Goal: Information Seeking & Learning: Learn about a topic

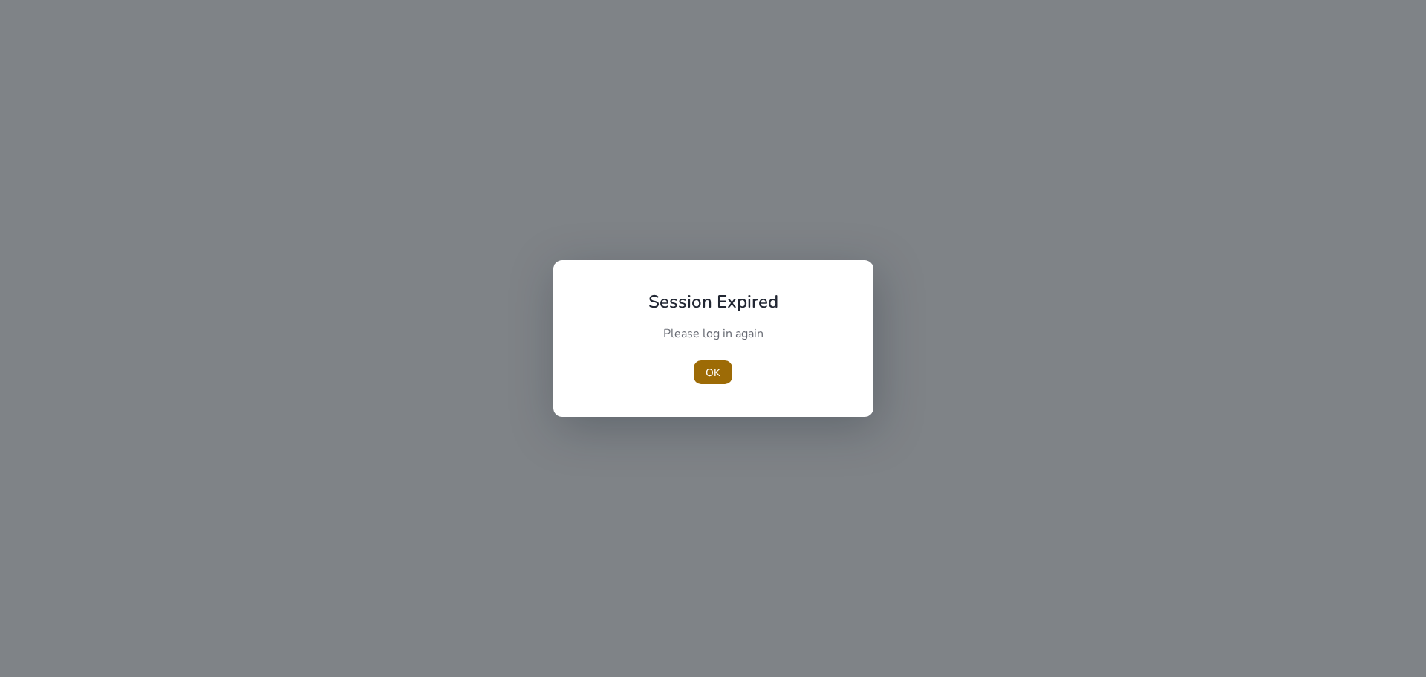
click at [706, 384] on span "button" at bounding box center [713, 372] width 39 height 36
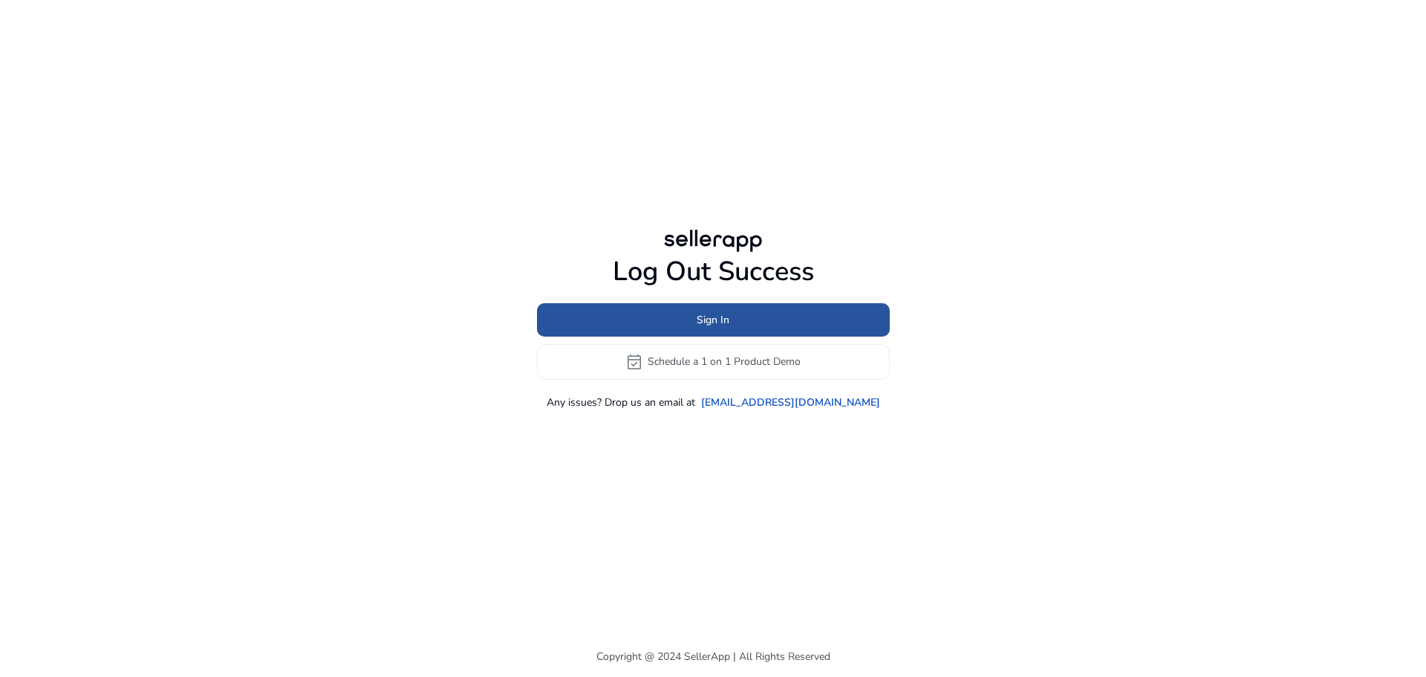
click at [702, 312] on span "Sign In" at bounding box center [713, 320] width 33 height 16
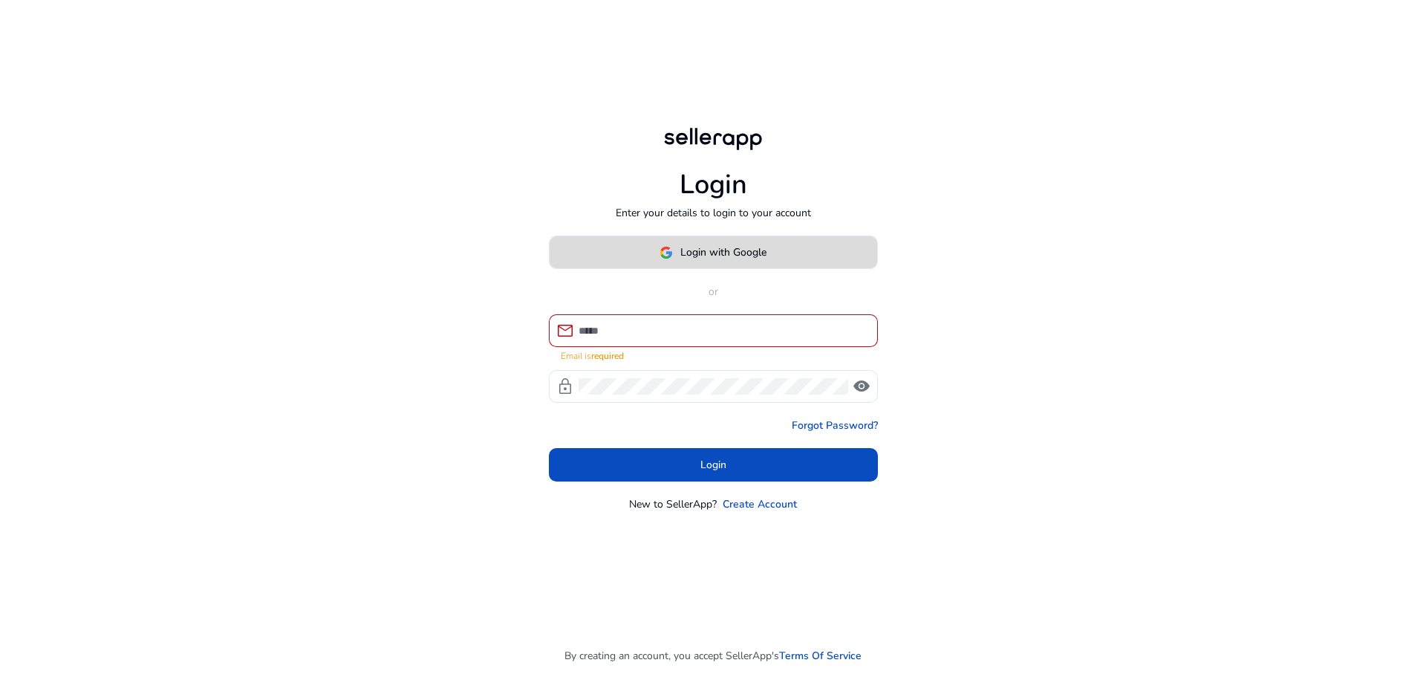
click at [731, 260] on span "Login with Google" at bounding box center [723, 252] width 86 height 16
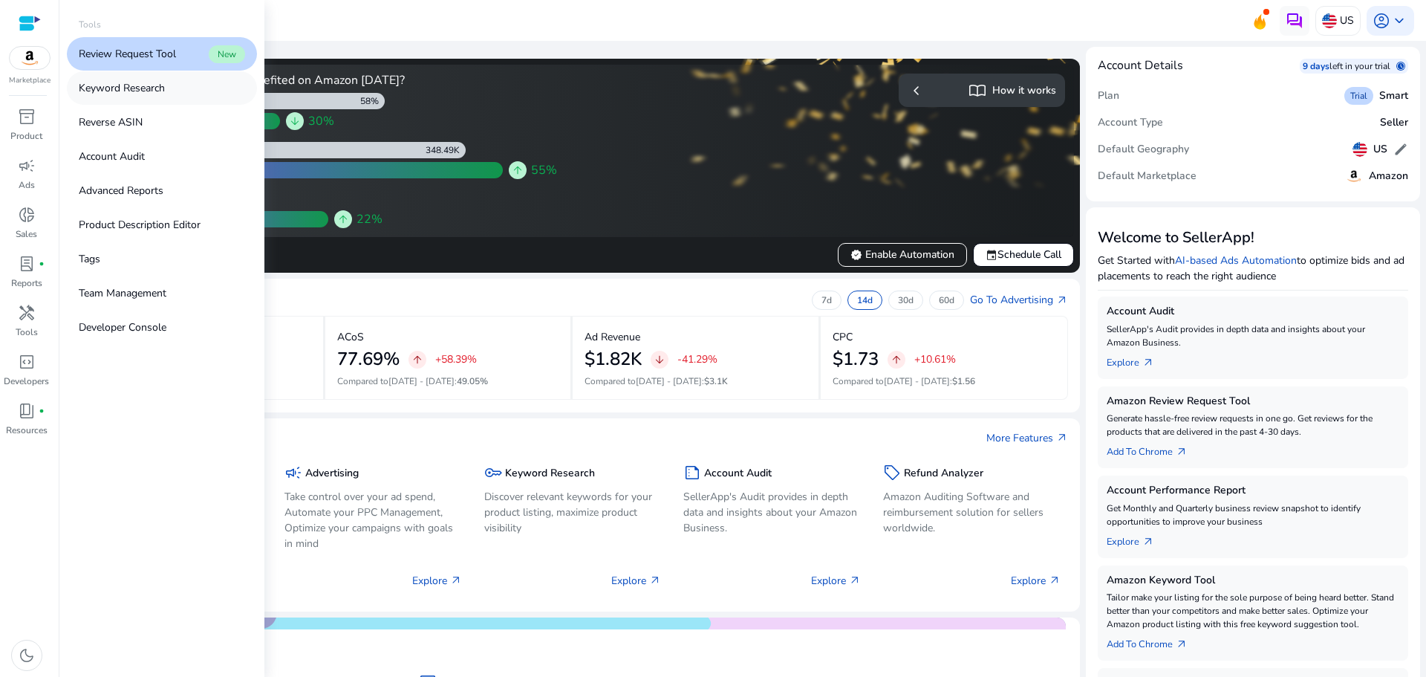
click at [173, 91] on link "Keyword Research" at bounding box center [162, 87] width 190 height 33
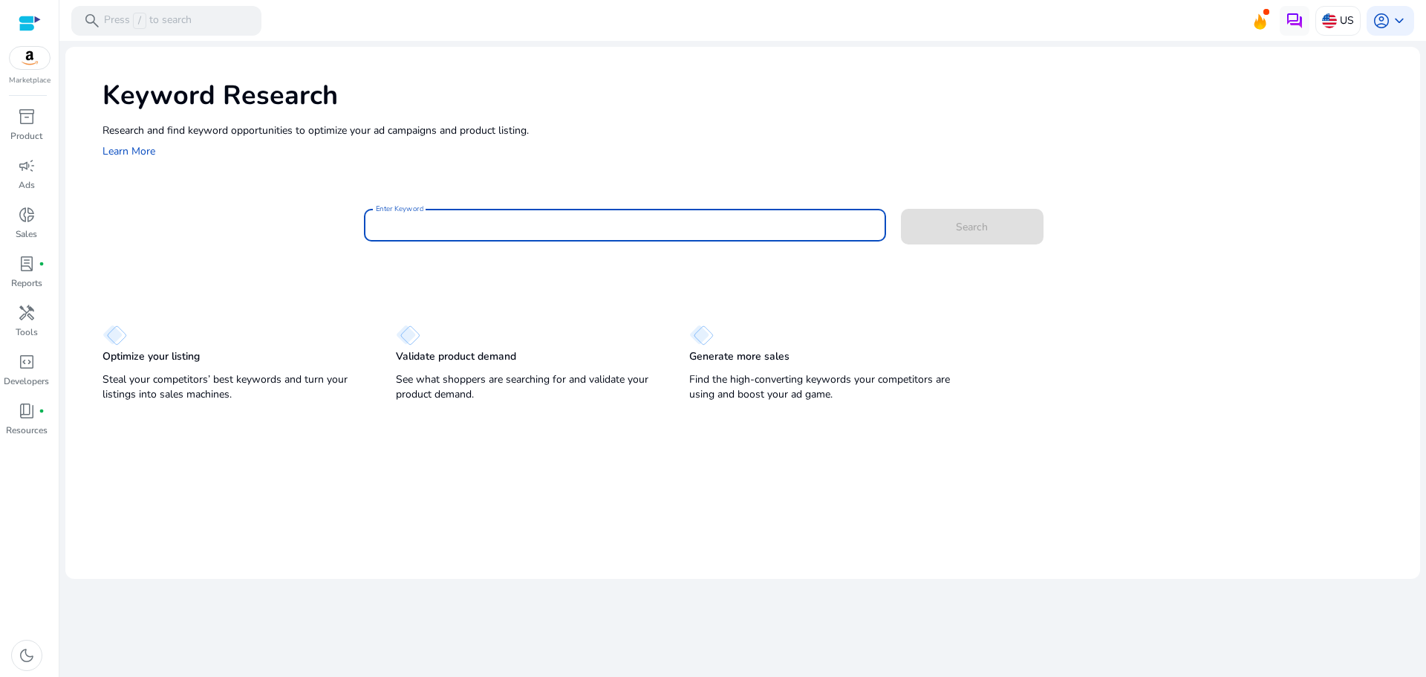
click at [405, 221] on input "Enter Keyword" at bounding box center [625, 225] width 498 height 16
type input "**********"
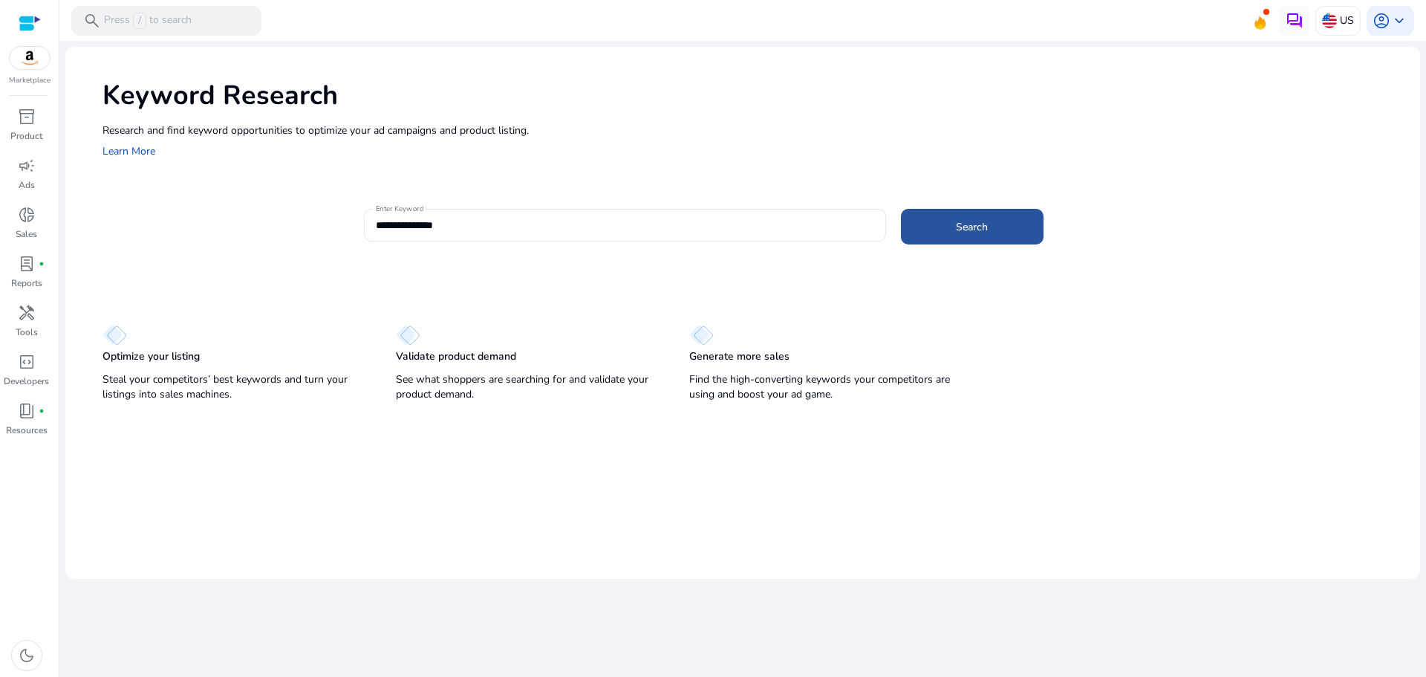
click at [973, 220] on span "Search" at bounding box center [972, 227] width 32 height 16
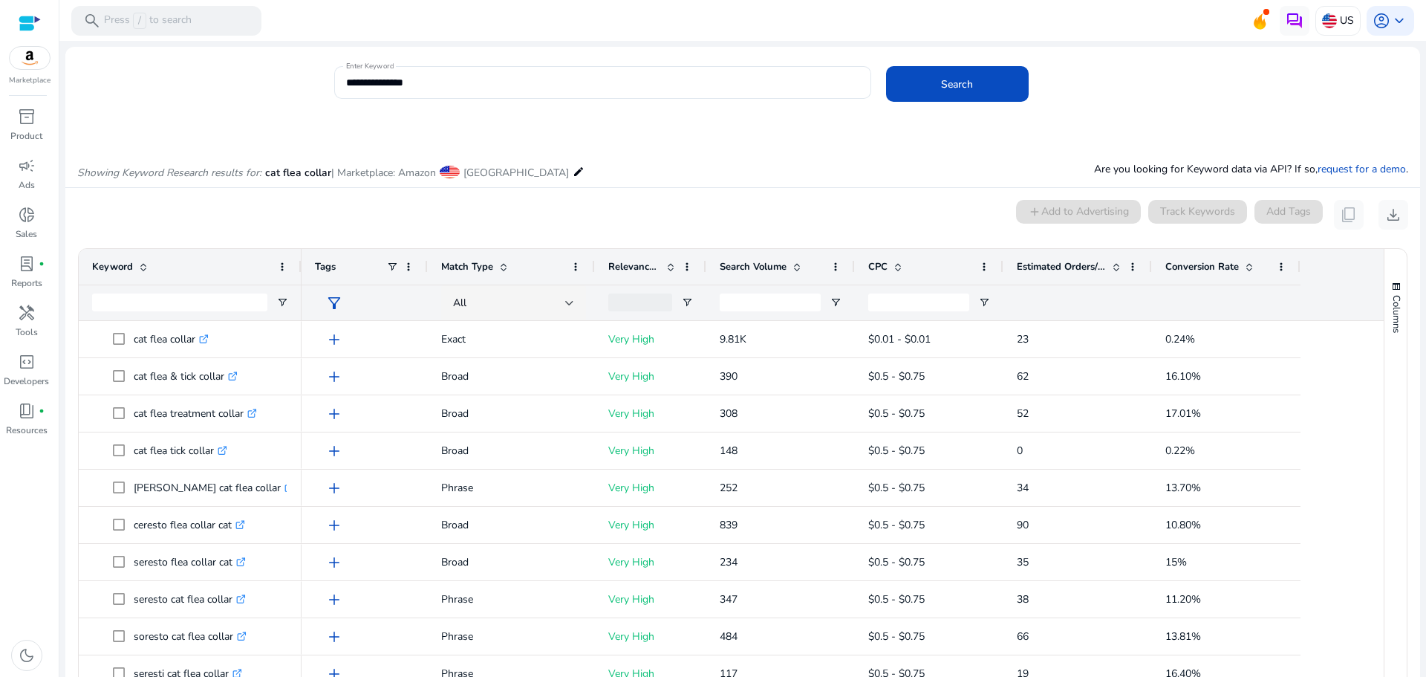
scroll to position [126, 0]
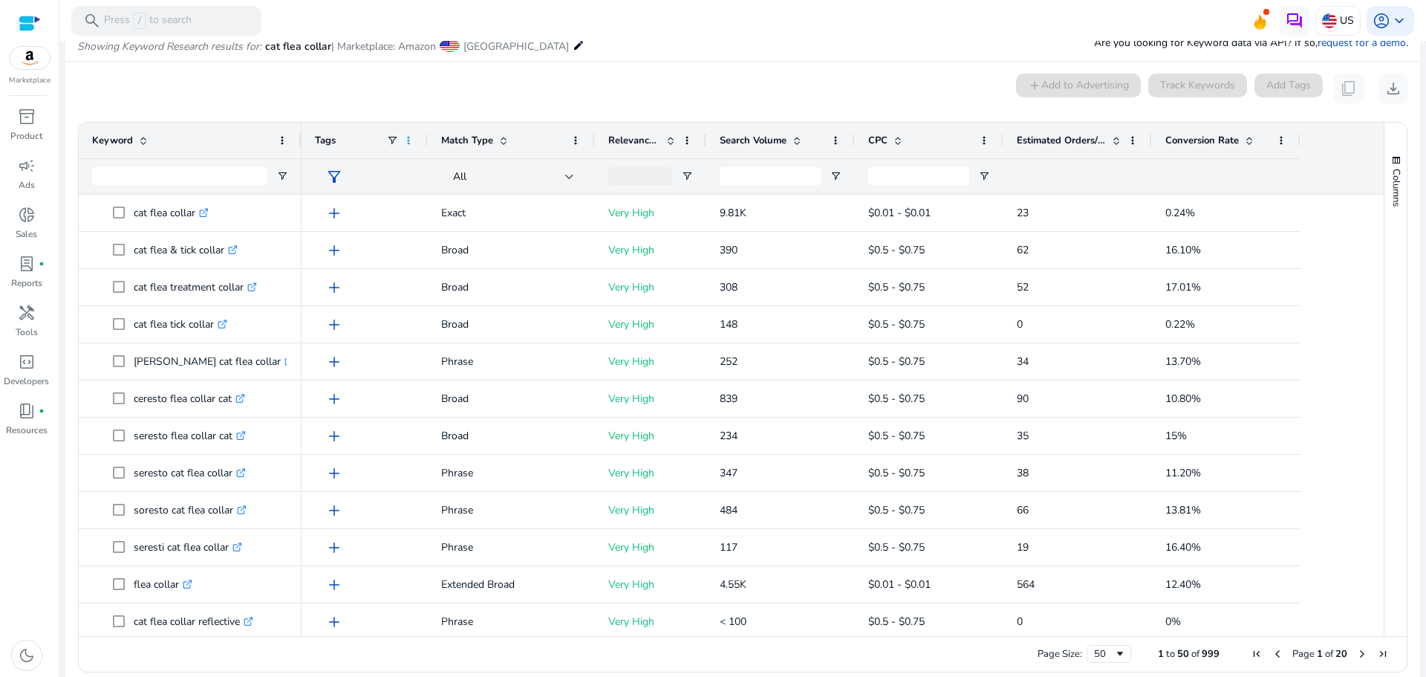
click at [408, 141] on span at bounding box center [409, 140] width 12 height 12
click at [318, 85] on div "0 keyword(s) selected add Add to Advertising Track Keywords Add Tags content_co…" at bounding box center [742, 89] width 1331 height 30
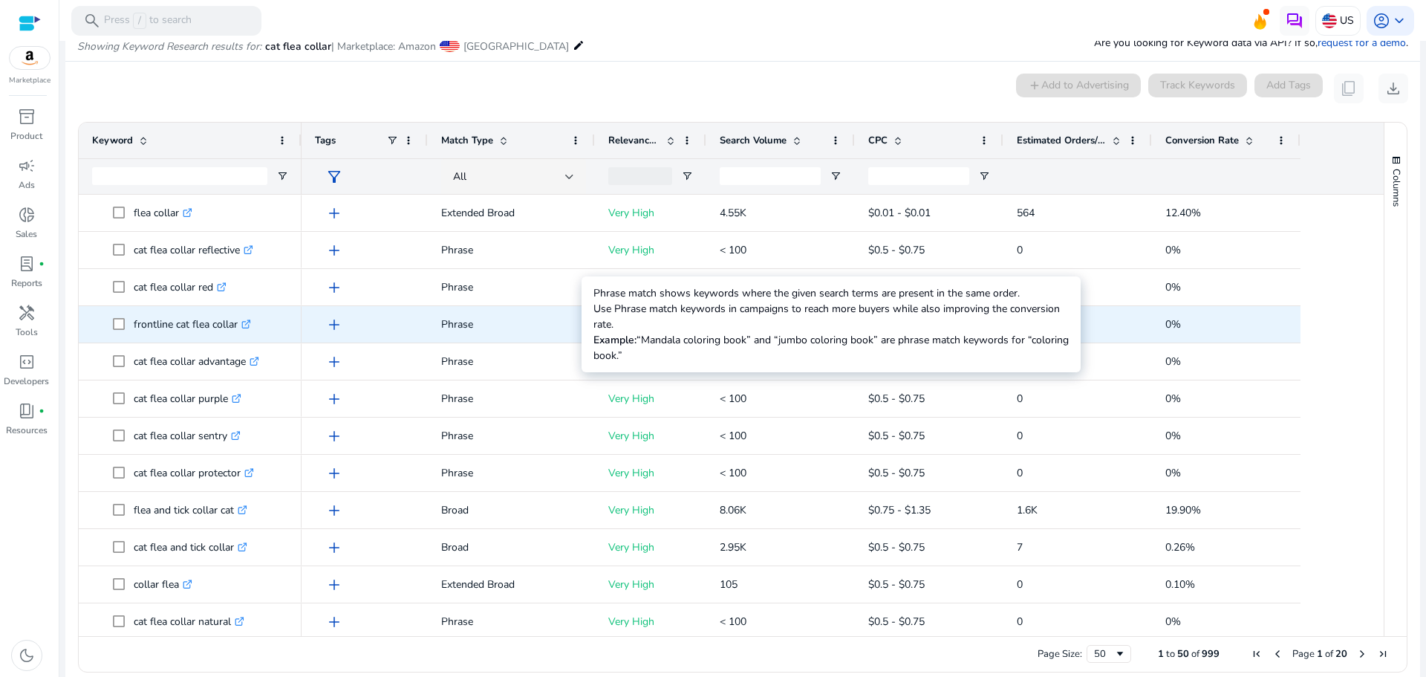
scroll to position [0, 0]
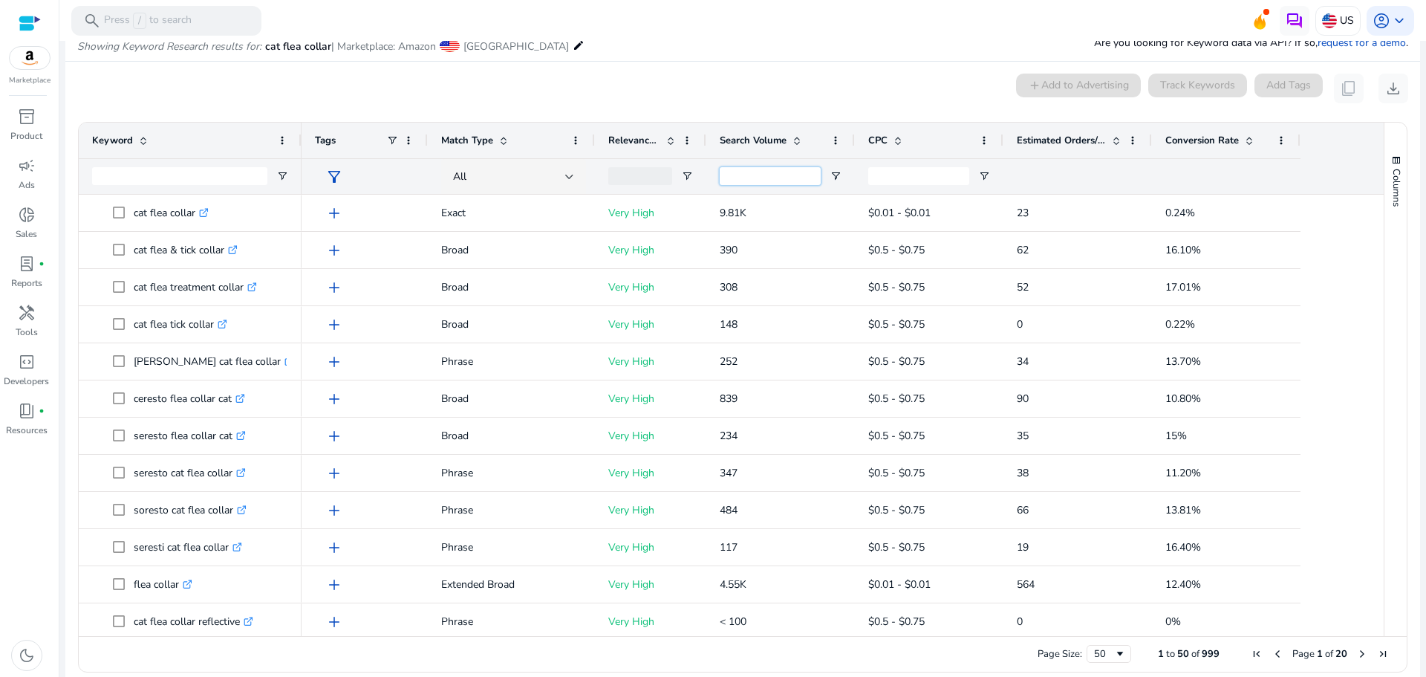
click at [735, 175] on input "Search Volume Filter Input" at bounding box center [770, 176] width 101 height 18
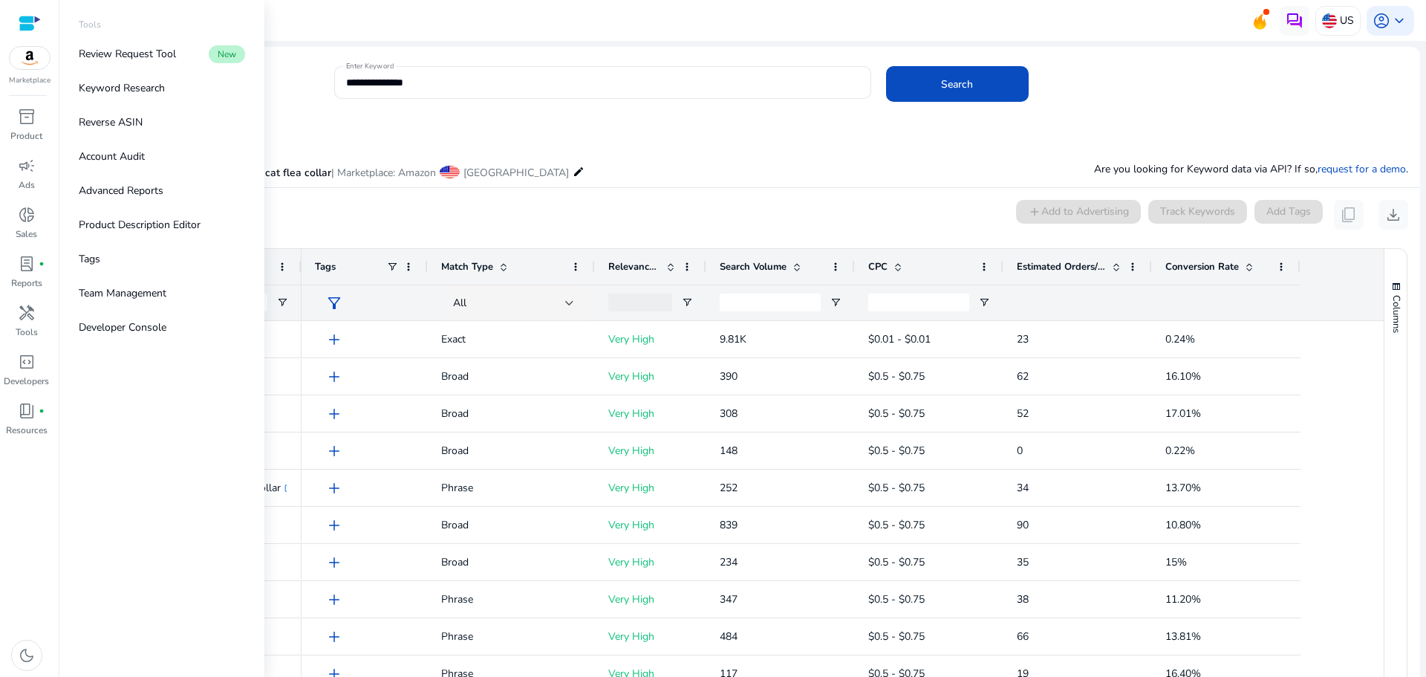
drag, startPoint x: 137, startPoint y: 91, endPoint x: 28, endPoint y: 14, distance: 133.7
drag, startPoint x: 28, startPoint y: 14, endPoint x: 323, endPoint y: 98, distance: 306.6
click at [323, 98] on div "**********" at bounding box center [736, 90] width 1343 height 48
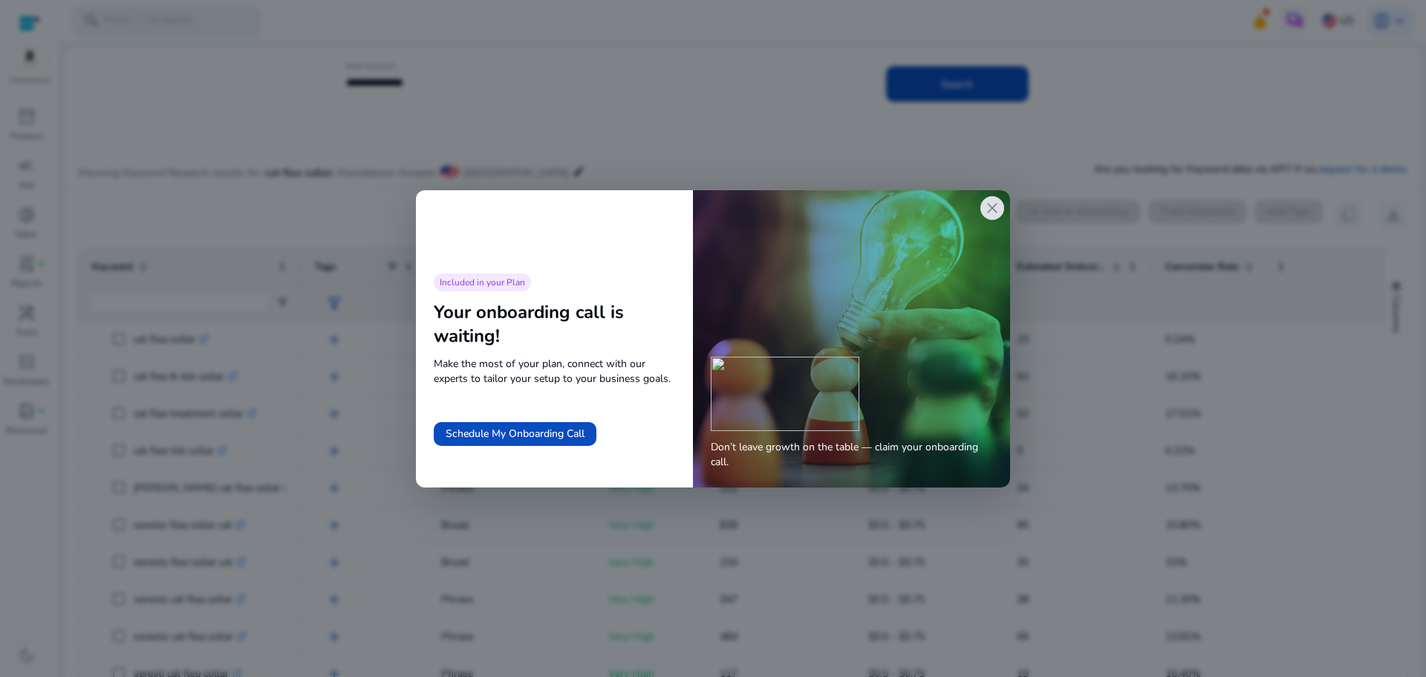
click at [997, 215] on span "close" at bounding box center [992, 208] width 18 height 18
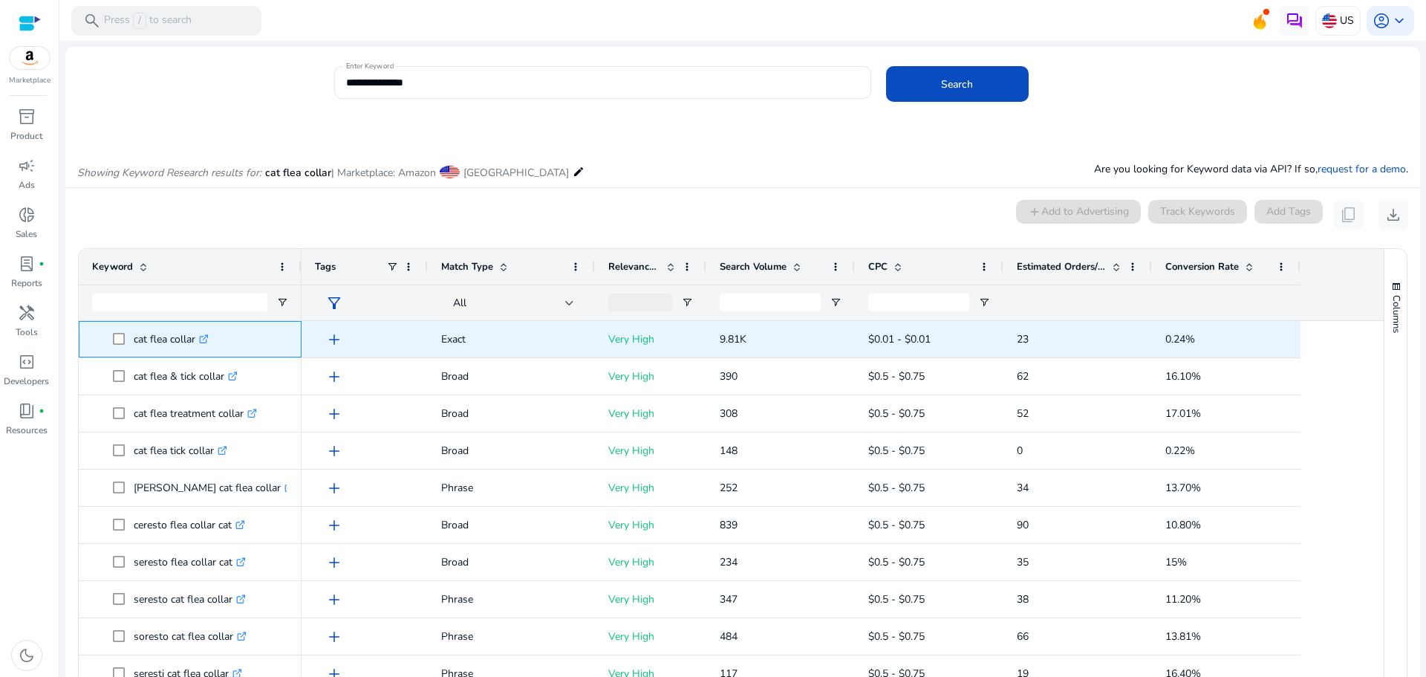
click at [155, 342] on p "cat flea collar .st0{fill:#2c8af8}" at bounding box center [171, 339] width 75 height 30
click at [201, 335] on link ".st0{fill:#2c8af8}" at bounding box center [201, 339] width 13 height 14
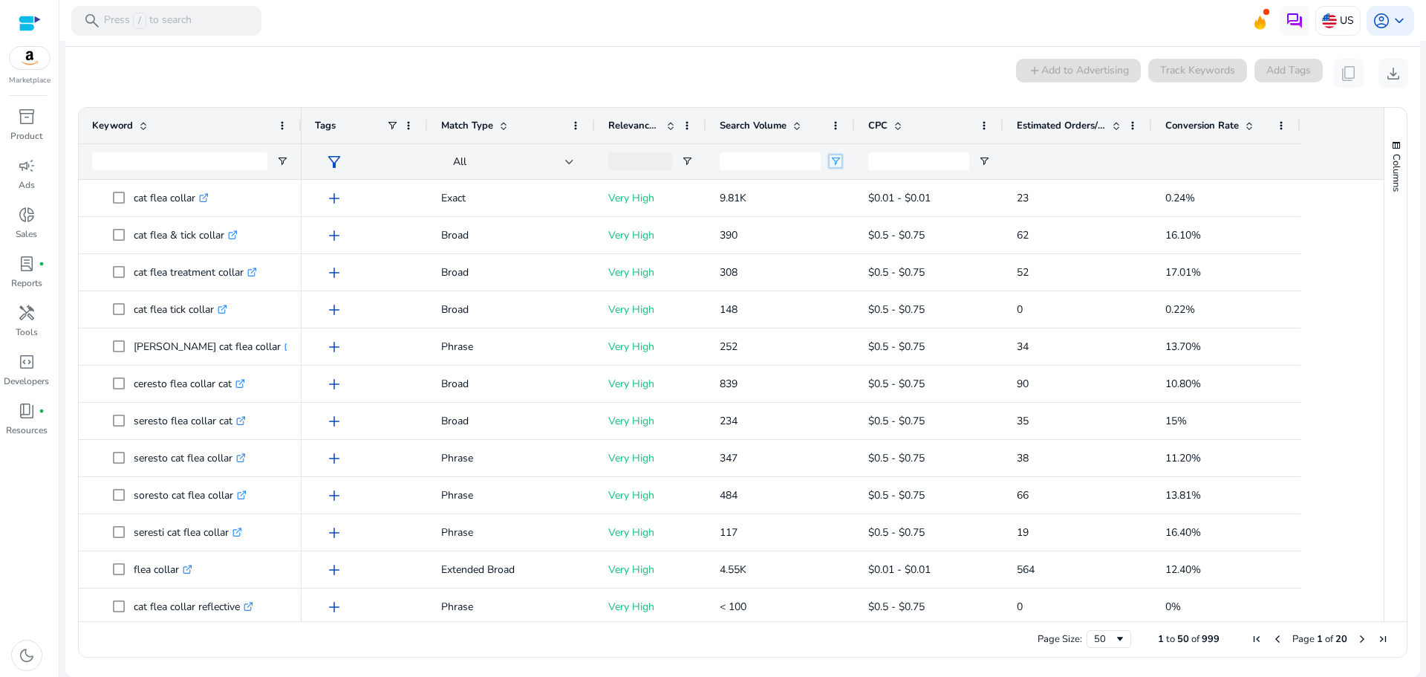
click at [836, 161] on span "Open Filter Menu" at bounding box center [836, 161] width 12 height 12
click at [864, 188] on div "Equals" at bounding box center [889, 188] width 91 height 11
click at [876, 211] on input "Filter Value" at bounding box center [893, 213] width 115 height 18
click at [1073, 171] on div at bounding box center [1078, 161] width 122 height 35
click at [827, 123] on div "Search Volume" at bounding box center [781, 126] width 122 height 36
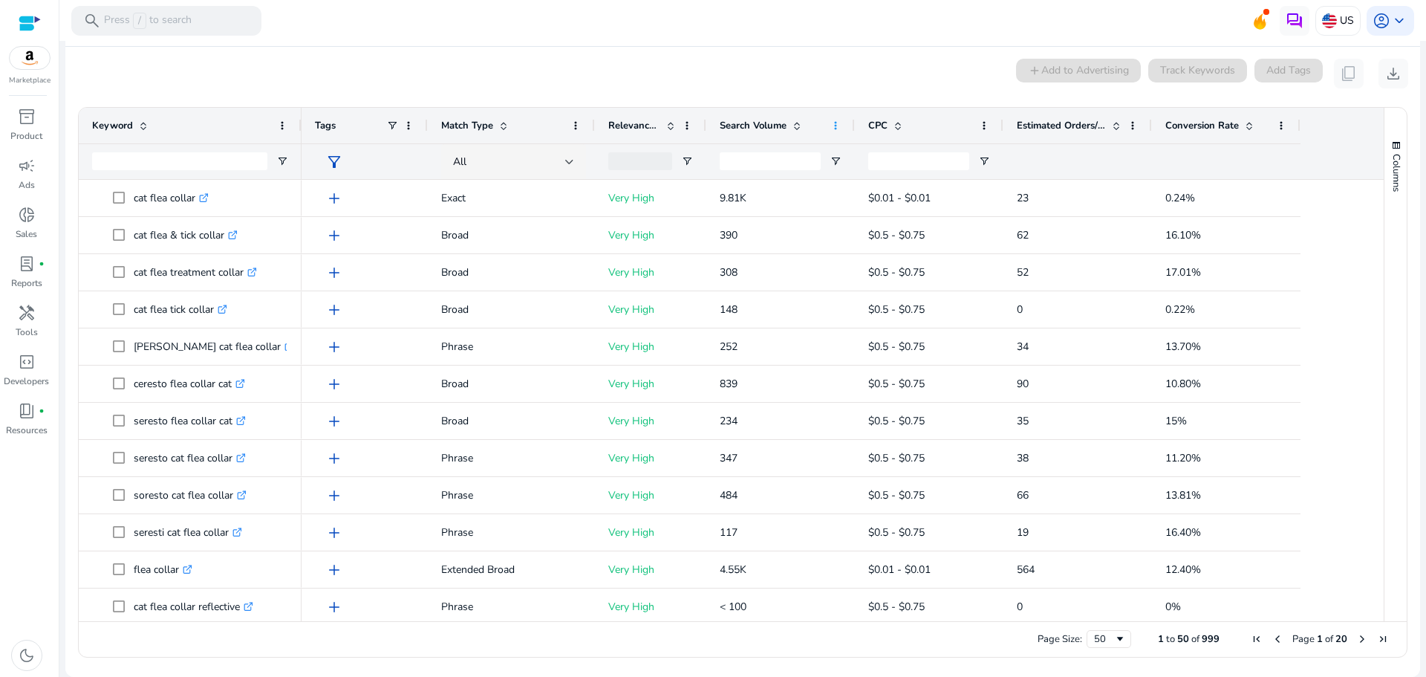
click at [838, 122] on span at bounding box center [836, 126] width 12 height 12
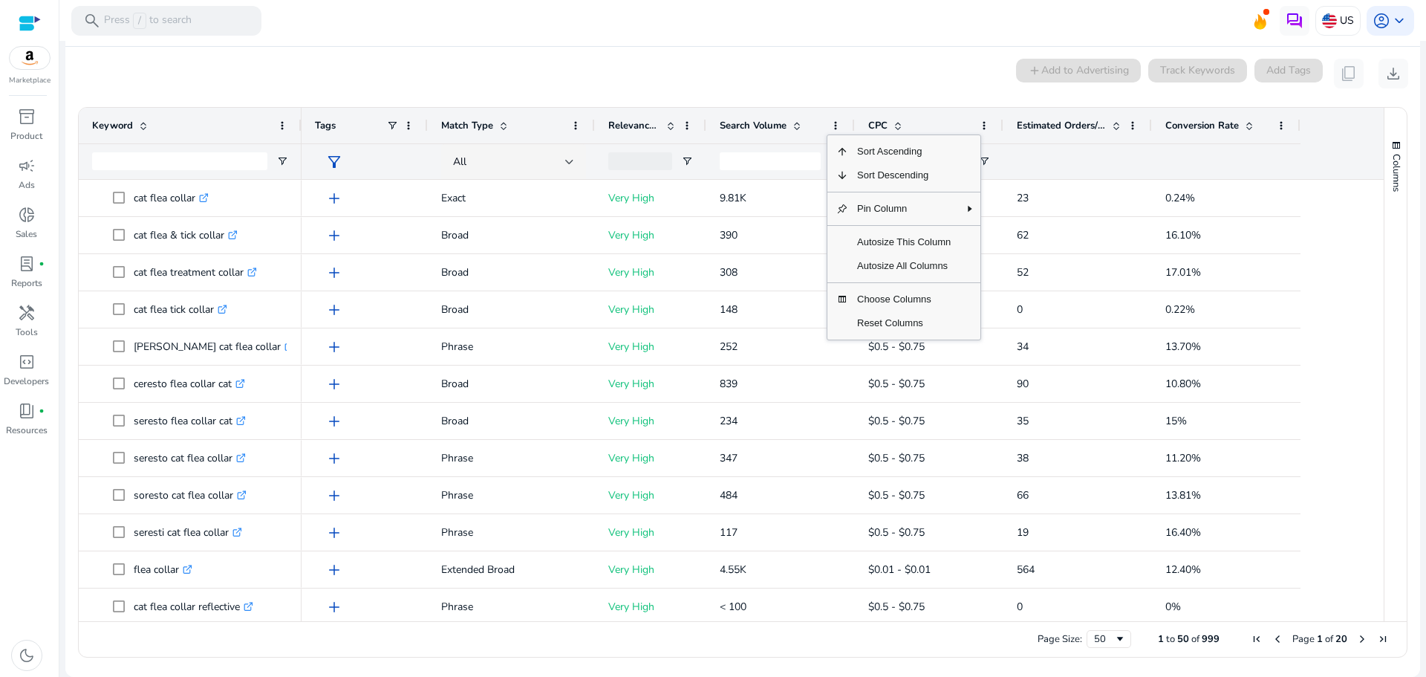
click at [788, 172] on div at bounding box center [770, 161] width 101 height 35
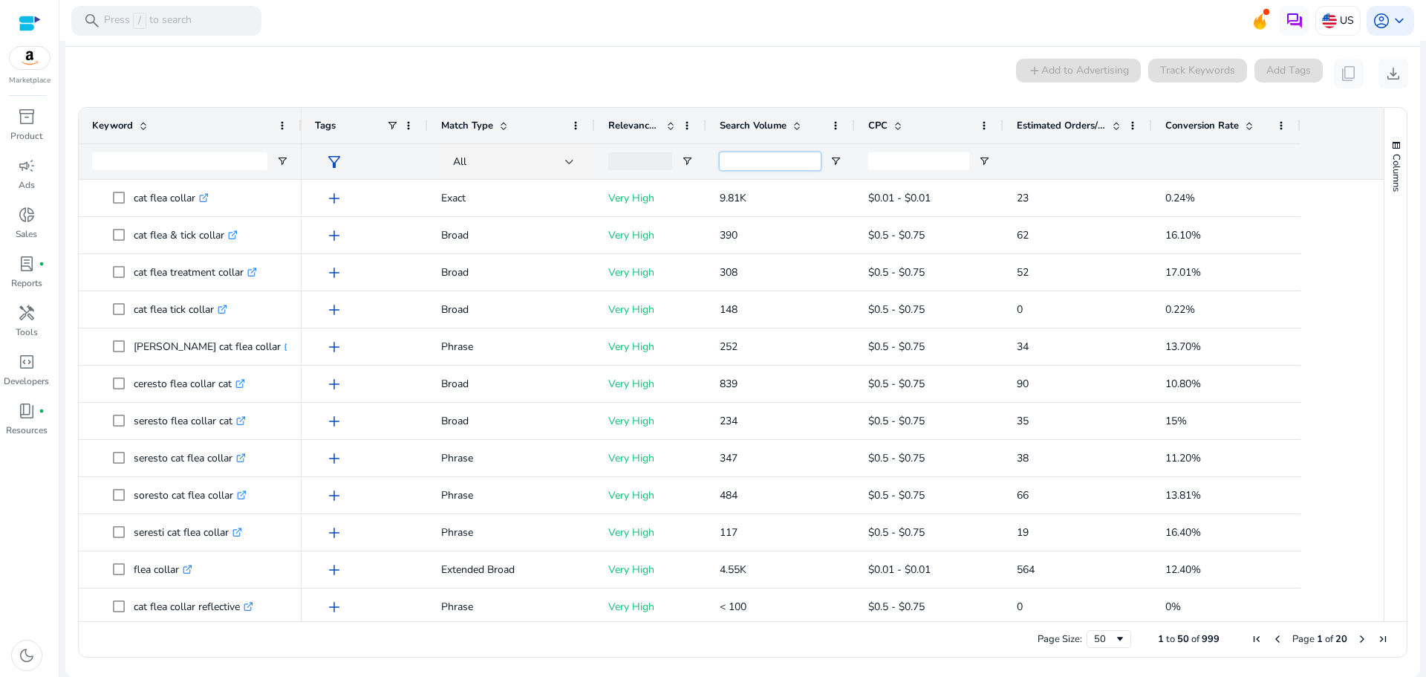
click at [787, 161] on input "Search Volume Filter Input" at bounding box center [770, 161] width 101 height 18
click at [835, 163] on span "Open Filter Menu" at bounding box center [836, 161] width 12 height 12
click at [857, 187] on div "Equals" at bounding box center [889, 188] width 91 height 11
click at [867, 215] on input "Filter Value" at bounding box center [893, 213] width 115 height 18
click at [867, 214] on input "Filter Value" at bounding box center [893, 213] width 115 height 18
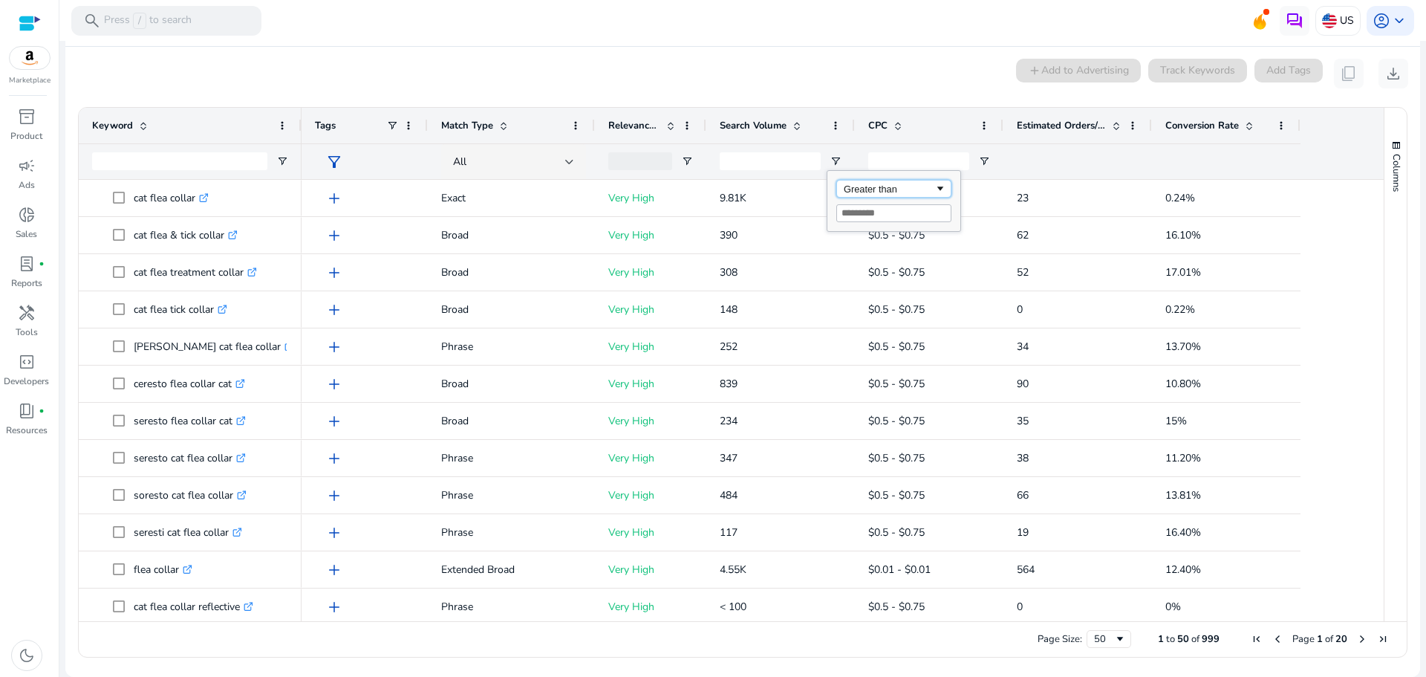
click at [940, 191] on span "Filtering operator" at bounding box center [940, 189] width 12 height 12
click at [939, 191] on span "Filtering operator" at bounding box center [940, 189] width 12 height 12
click at [815, 138] on div "Search Volume" at bounding box center [772, 125] width 105 height 28
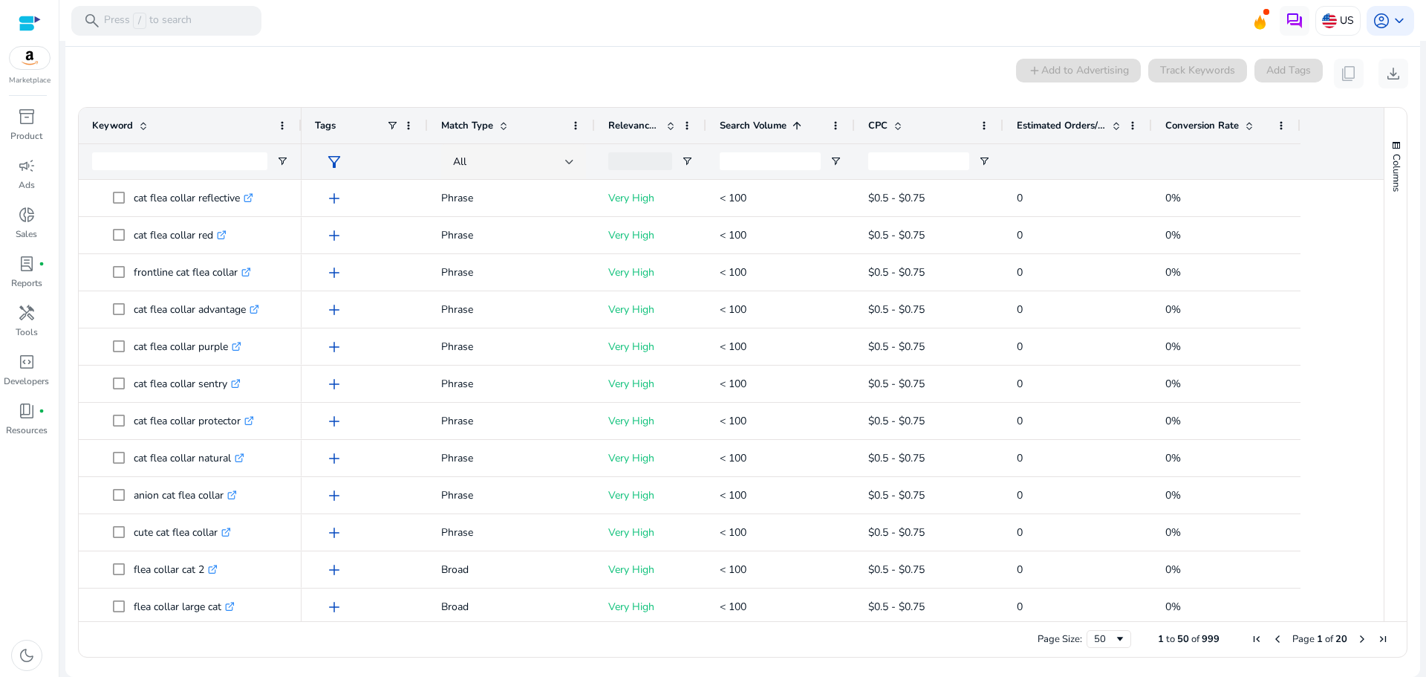
scroll to position [67, 0]
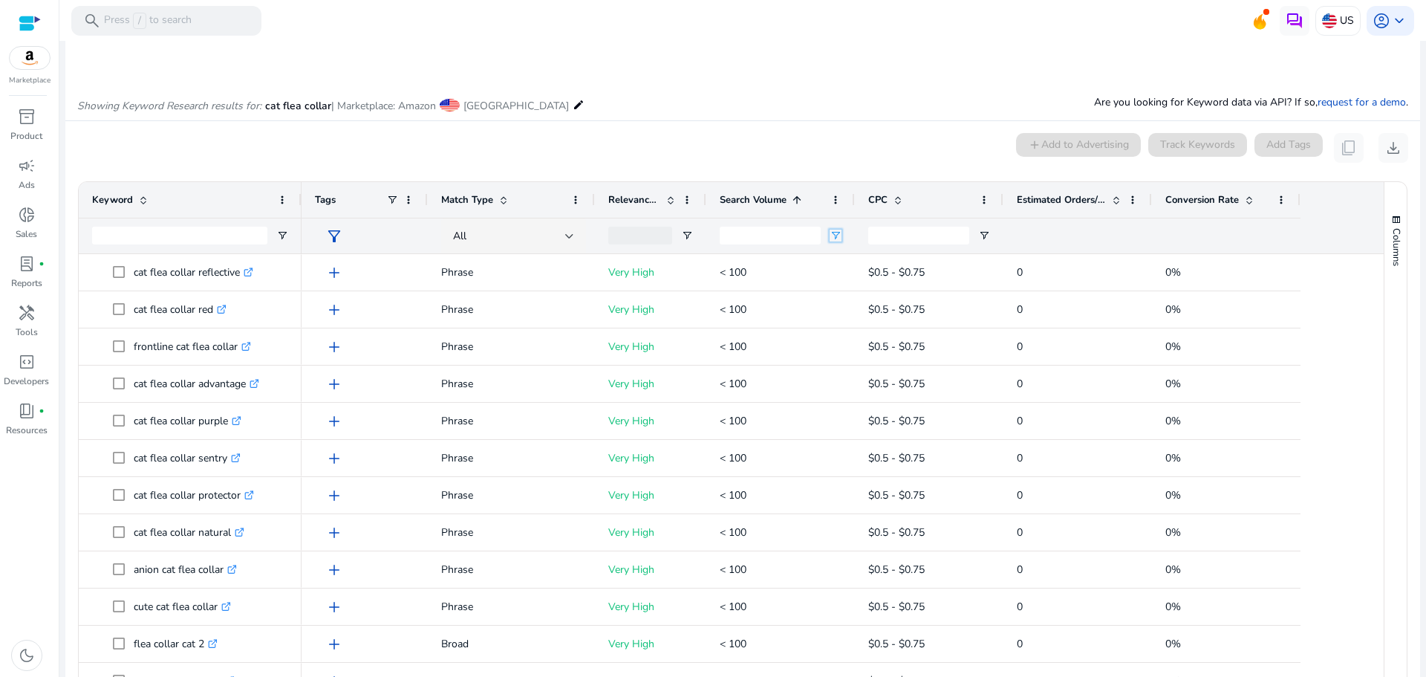
click at [835, 235] on span "Open Filter Menu" at bounding box center [836, 235] width 12 height 12
click at [867, 263] on div "Equals" at bounding box center [889, 263] width 91 height 11
click at [851, 227] on div at bounding box center [780, 236] width 149 height 36
click at [841, 234] on span "Open Filter Menu" at bounding box center [836, 235] width 12 height 12
click at [840, 234] on span "Open Filter Menu" at bounding box center [836, 235] width 12 height 12
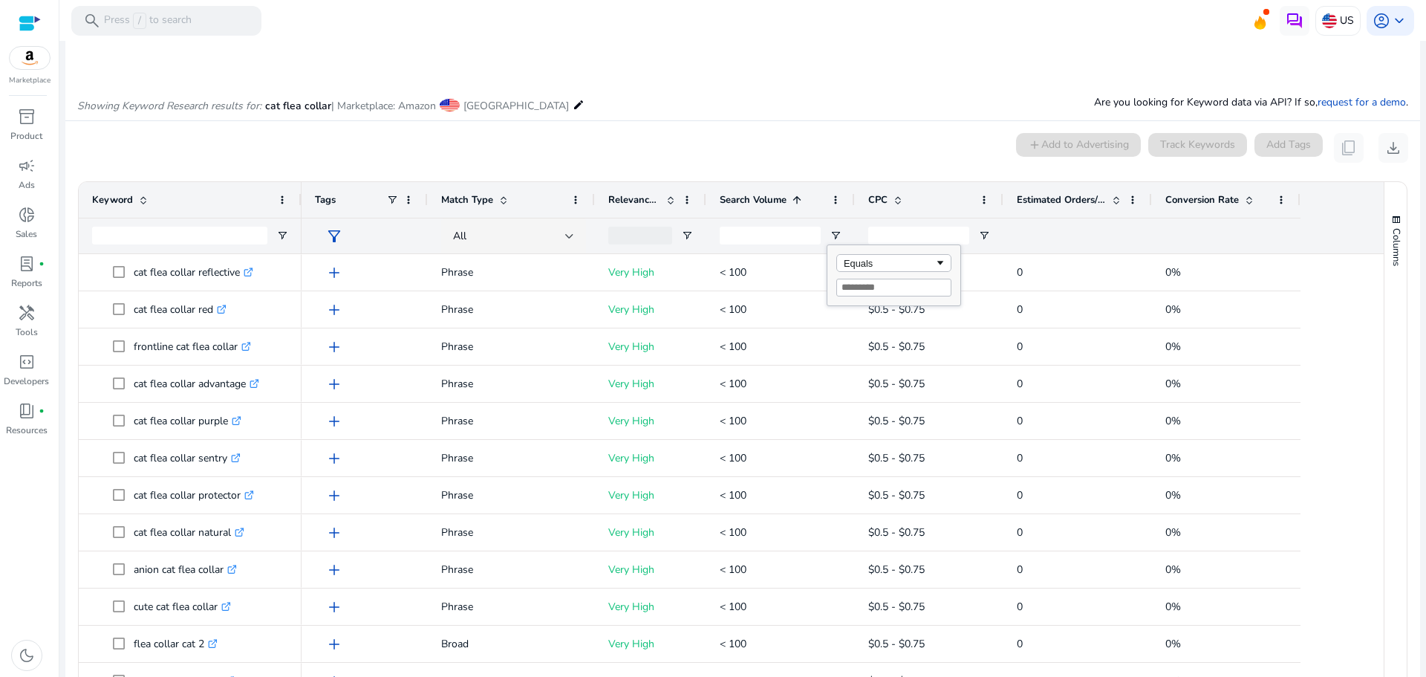
click at [793, 206] on div "Search Volume 1" at bounding box center [772, 200] width 105 height 28
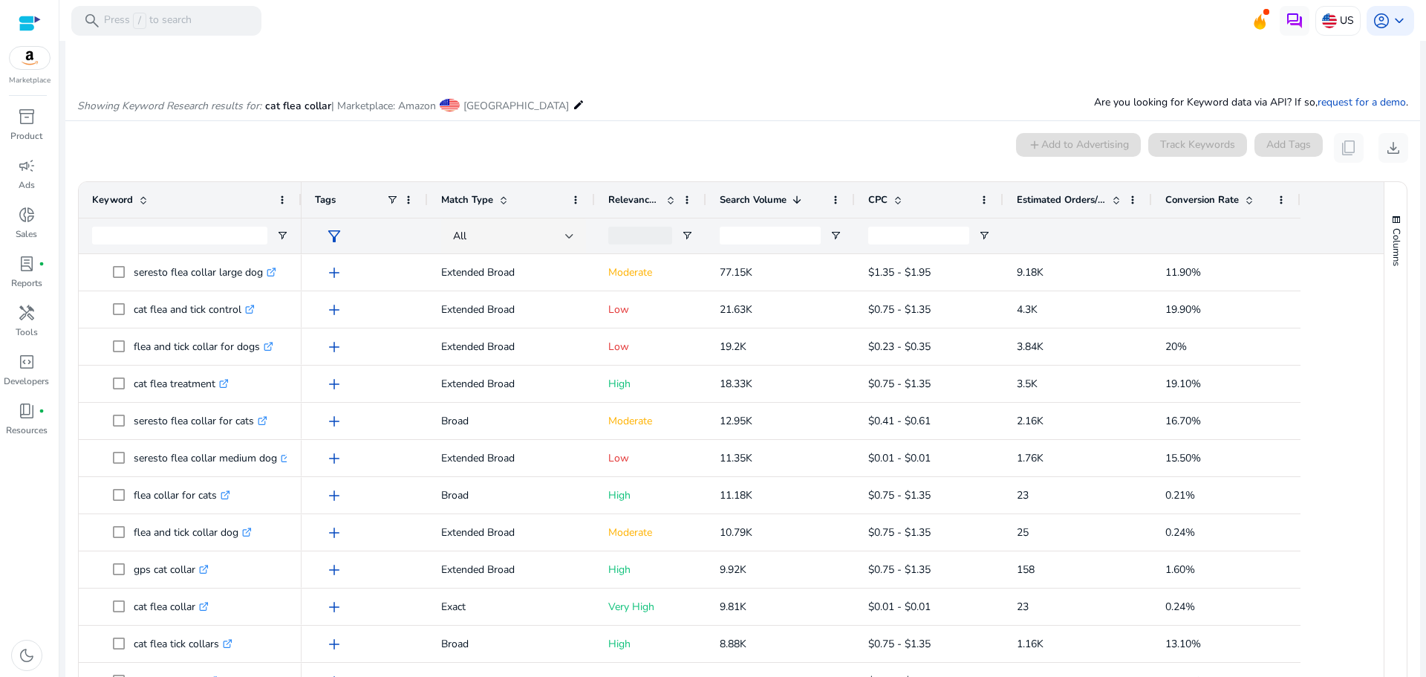
click at [793, 198] on span at bounding box center [797, 200] width 12 height 12
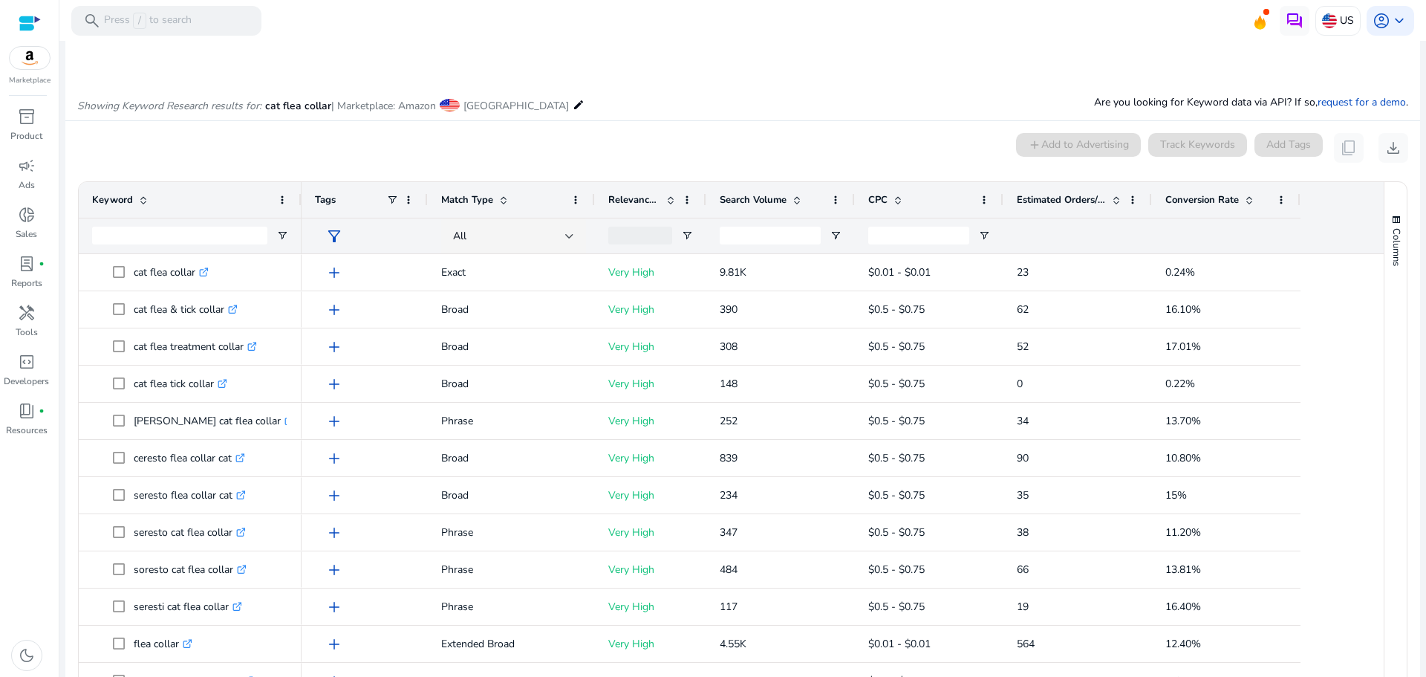
click at [793, 199] on span at bounding box center [797, 200] width 12 height 12
click at [790, 200] on span at bounding box center [794, 200] width 16 height 12
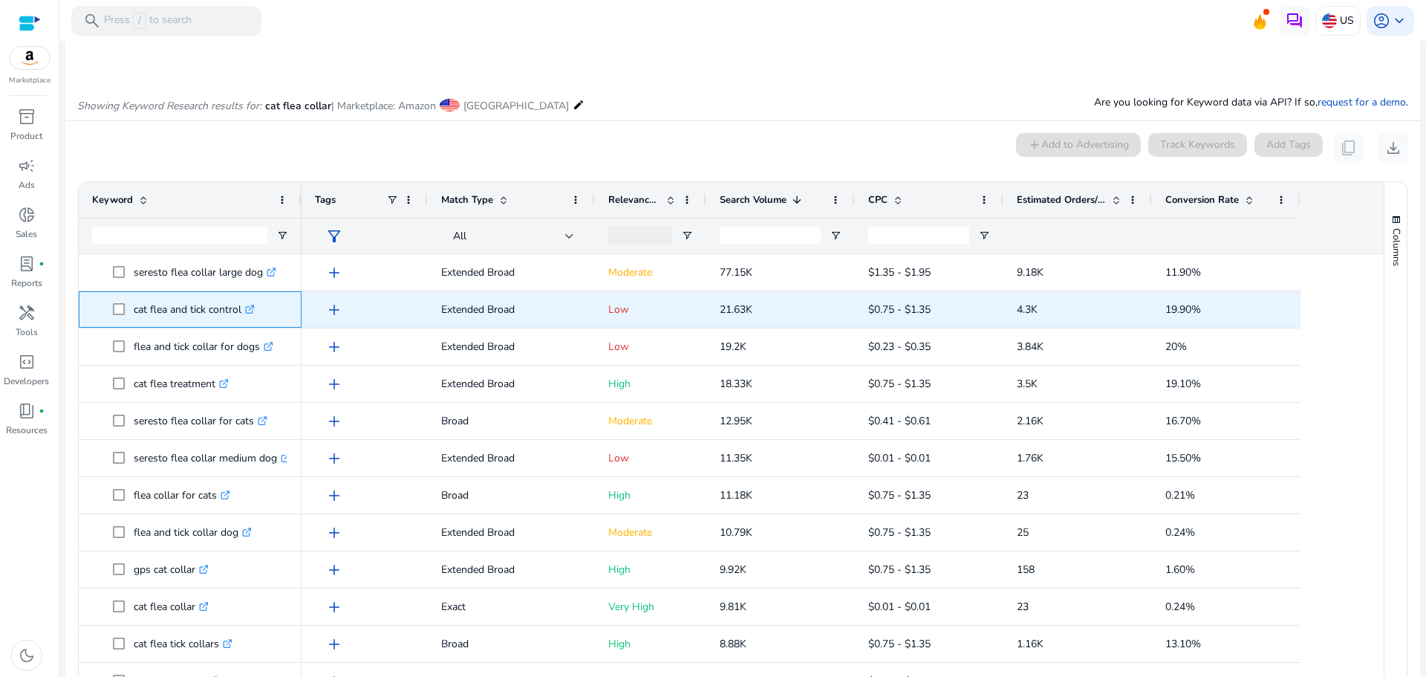
click at [255, 313] on icon ".st0{fill:#2c8af8}" at bounding box center [250, 309] width 10 height 10
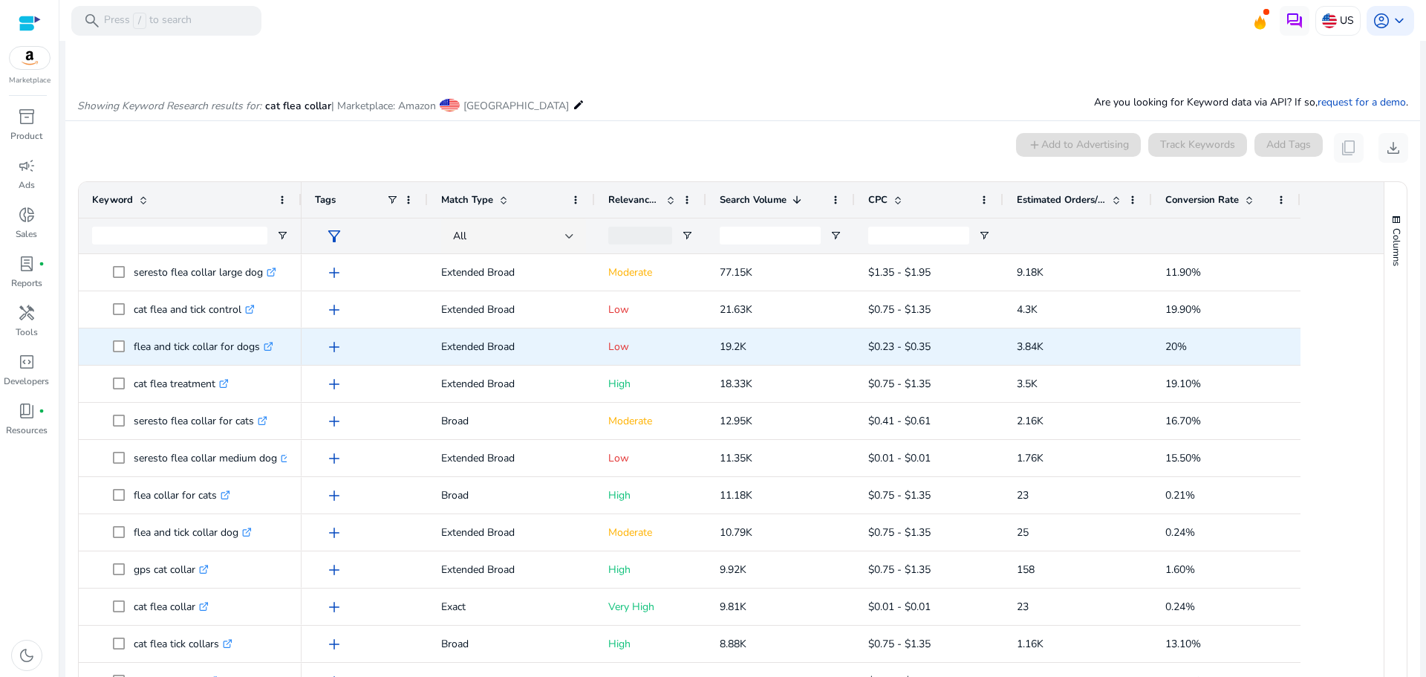
click at [267, 349] on icon at bounding box center [267, 346] width 7 height 7
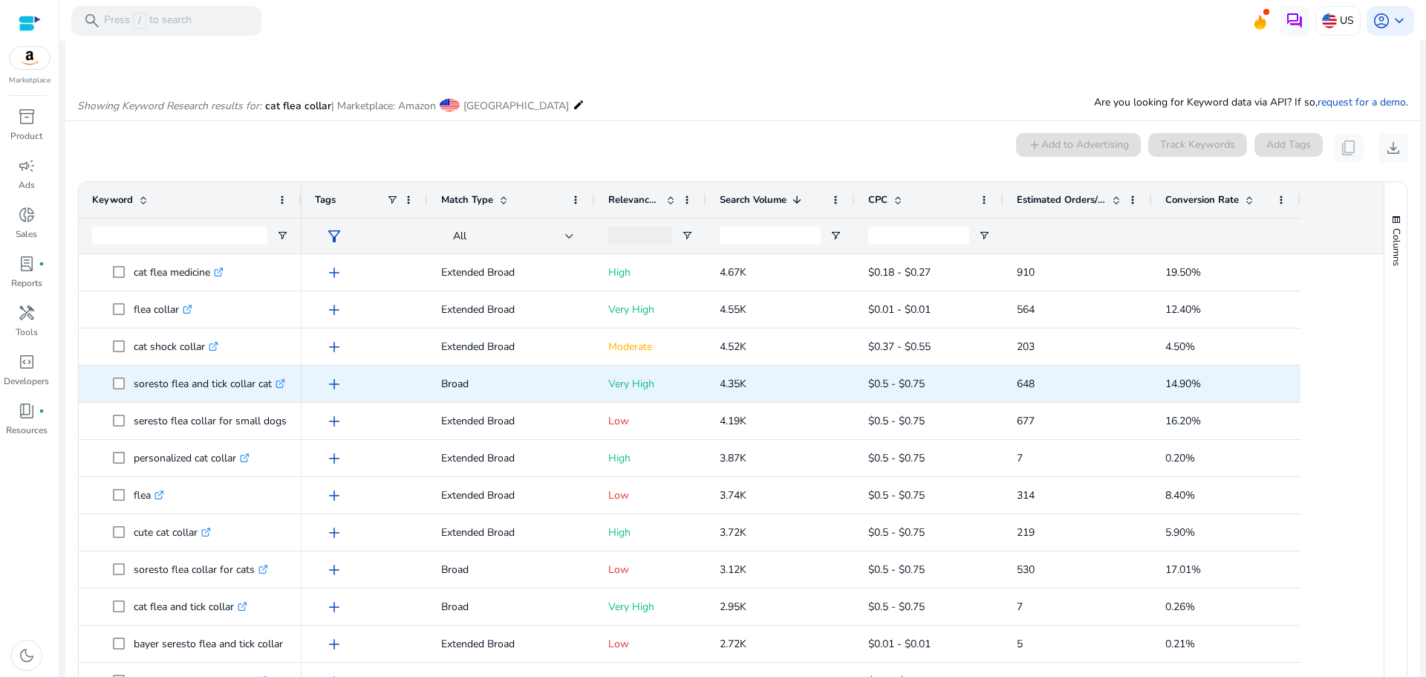
scroll to position [0, 0]
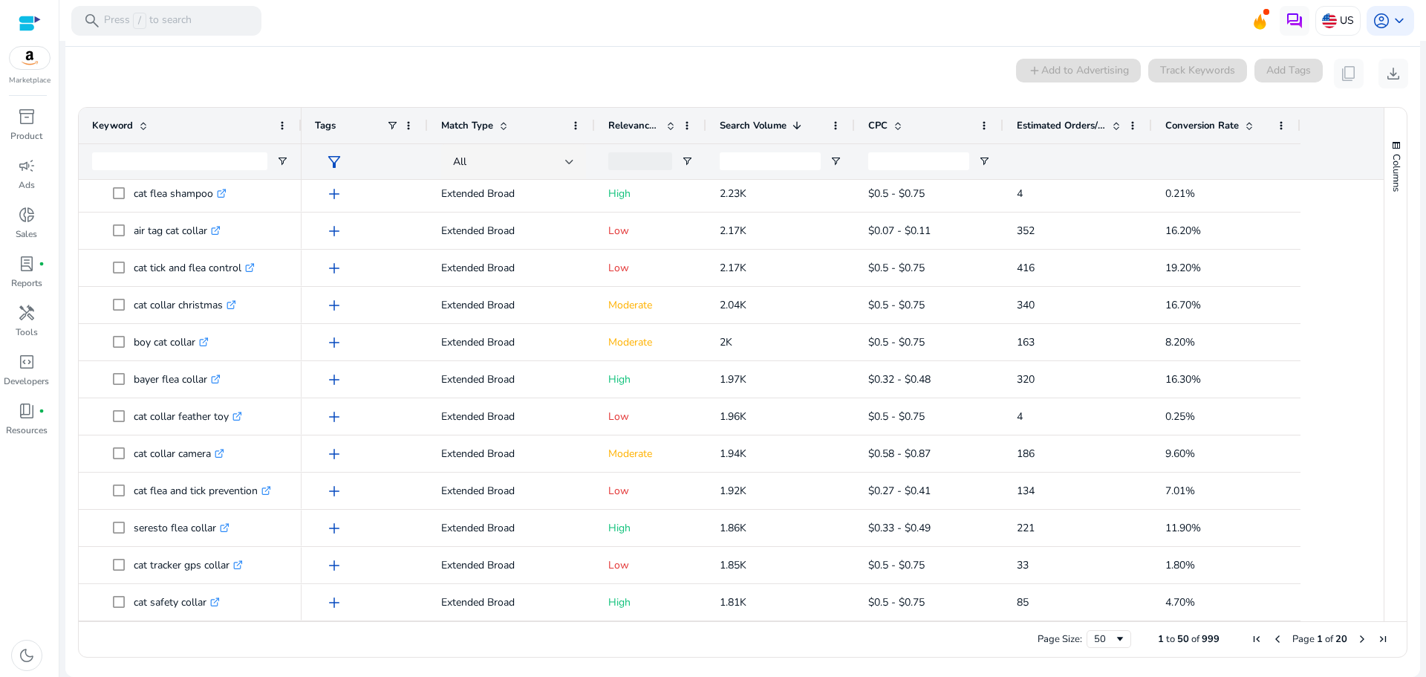
click at [1357, 639] on span "Next Page" at bounding box center [1362, 639] width 12 height 12
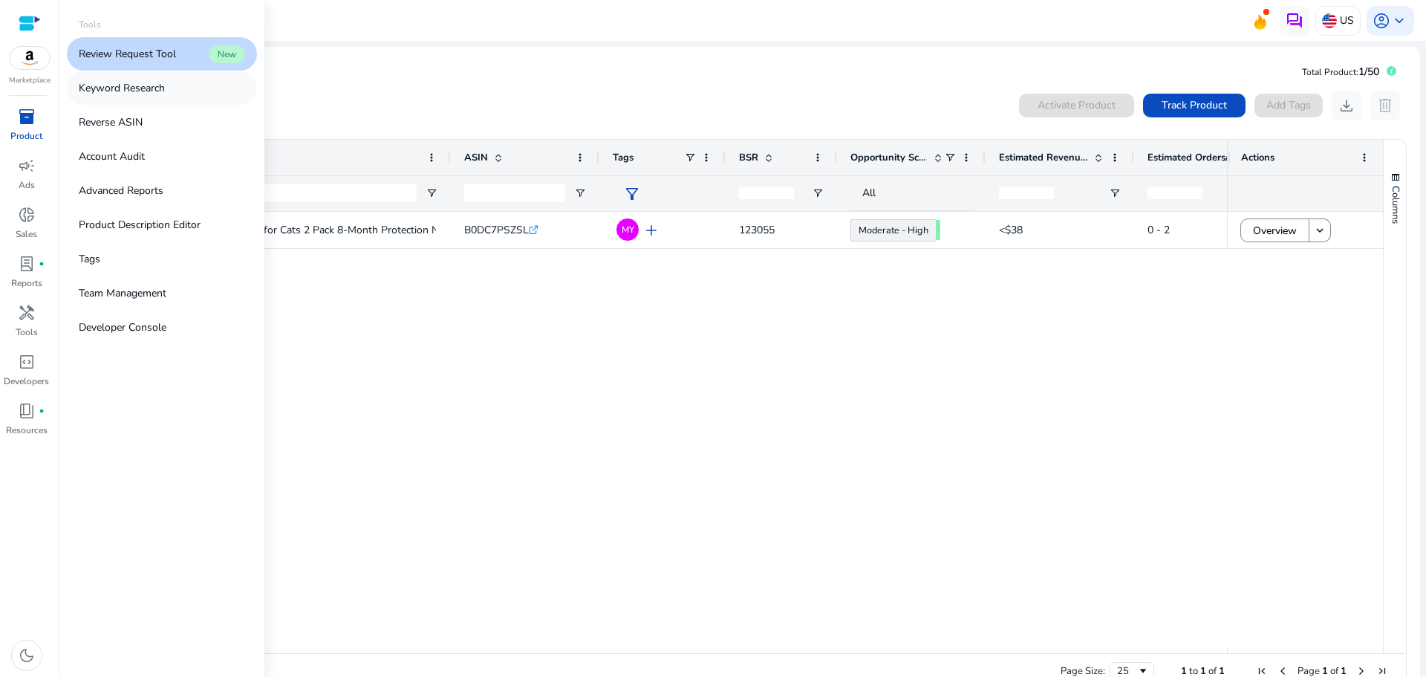
click at [132, 79] on link "Keyword Research" at bounding box center [162, 87] width 190 height 33
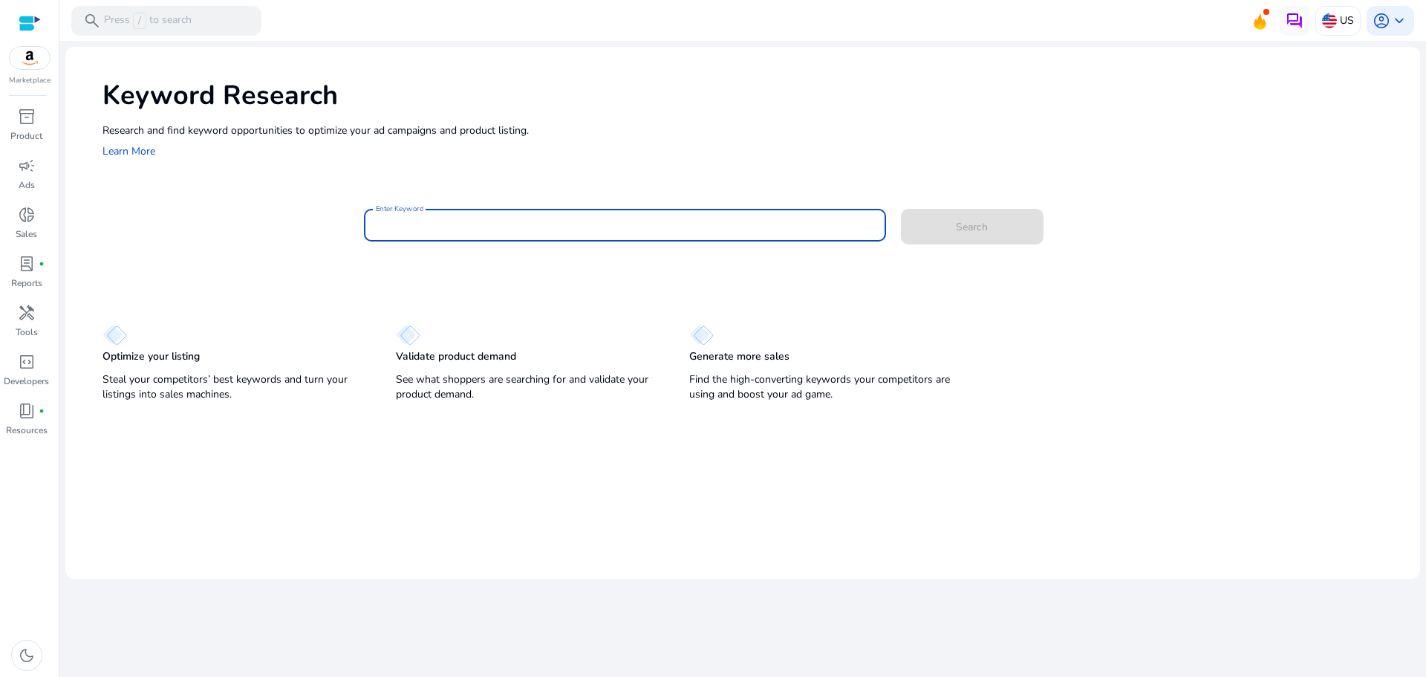
click at [419, 229] on input "Enter Keyword" at bounding box center [625, 225] width 498 height 16
type input "**********"
click at [901, 209] on button "Search" at bounding box center [972, 227] width 143 height 36
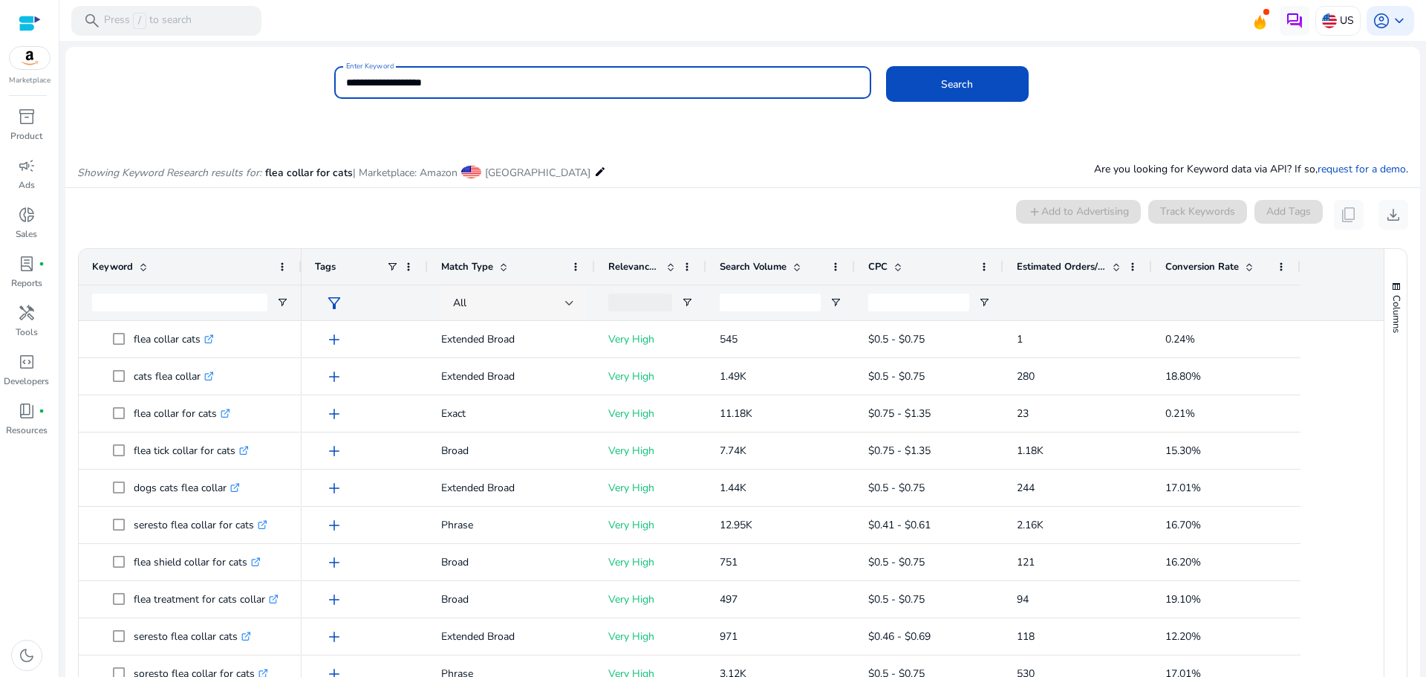
click at [561, 302] on div "All" at bounding box center [509, 303] width 112 height 16
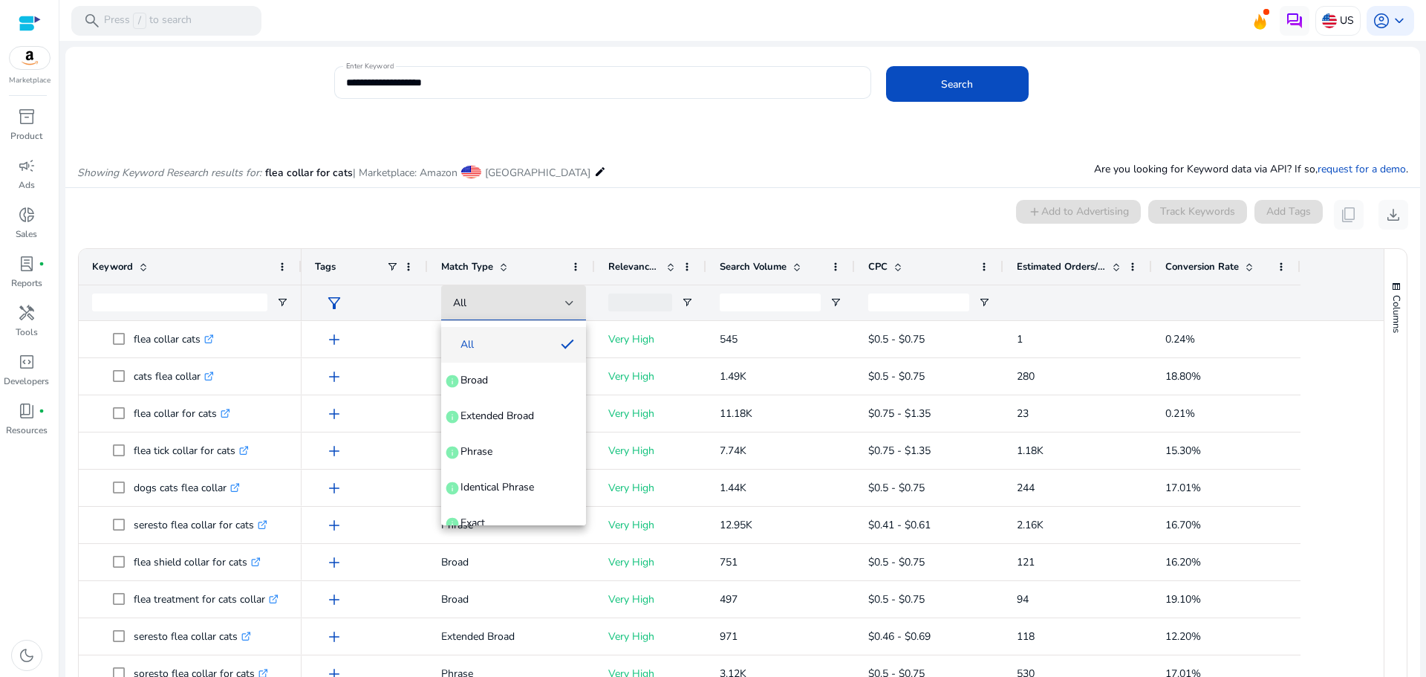
click at [397, 310] on div at bounding box center [713, 338] width 1426 height 677
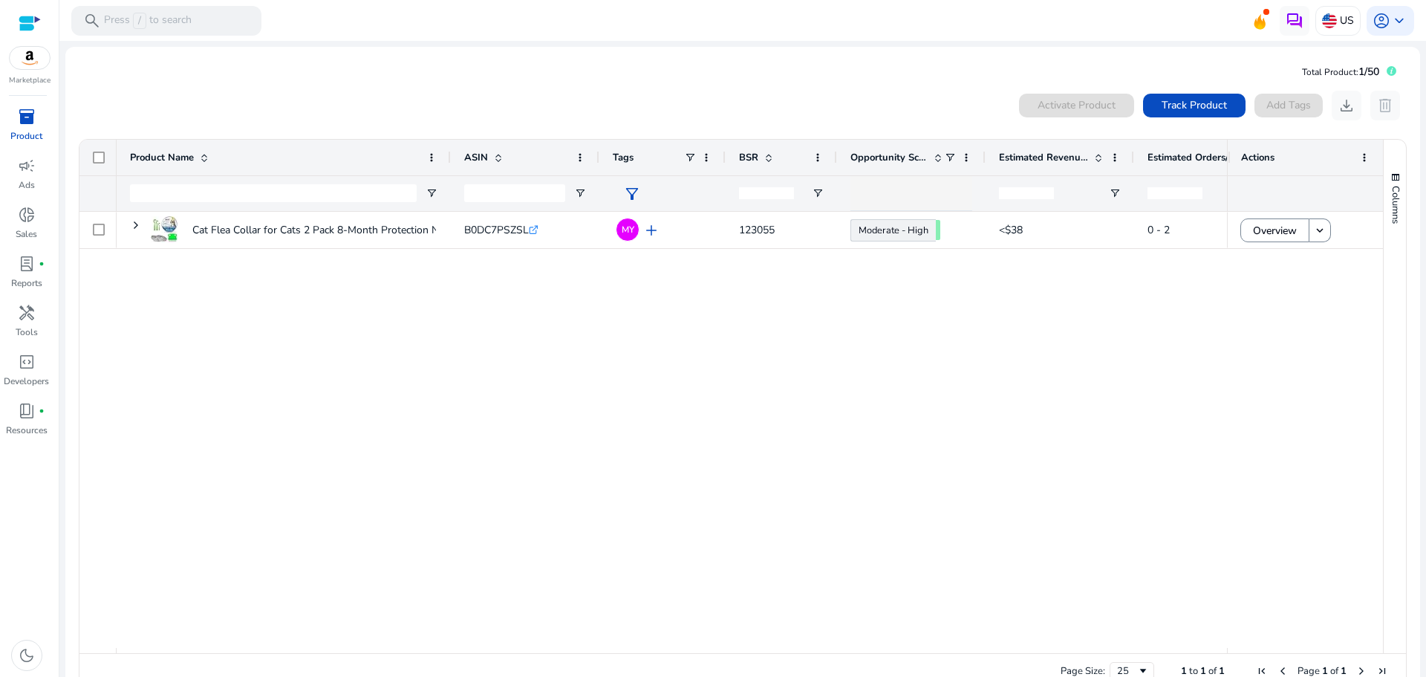
click at [30, 19] on div at bounding box center [30, 23] width 22 height 17
